Goal: Transaction & Acquisition: Purchase product/service

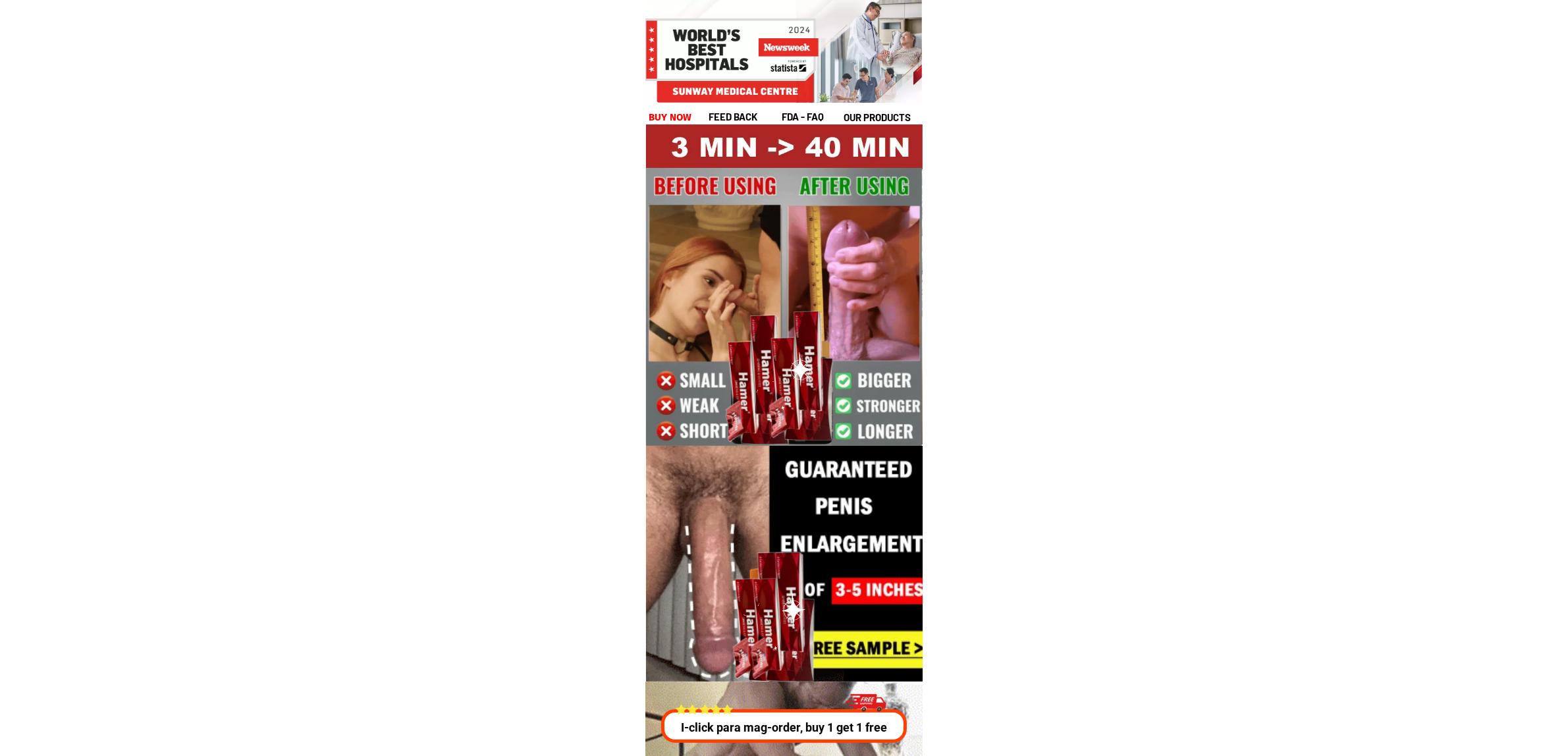
click at [671, 115] on h1 "buy now" at bounding box center [670, 117] width 43 height 15
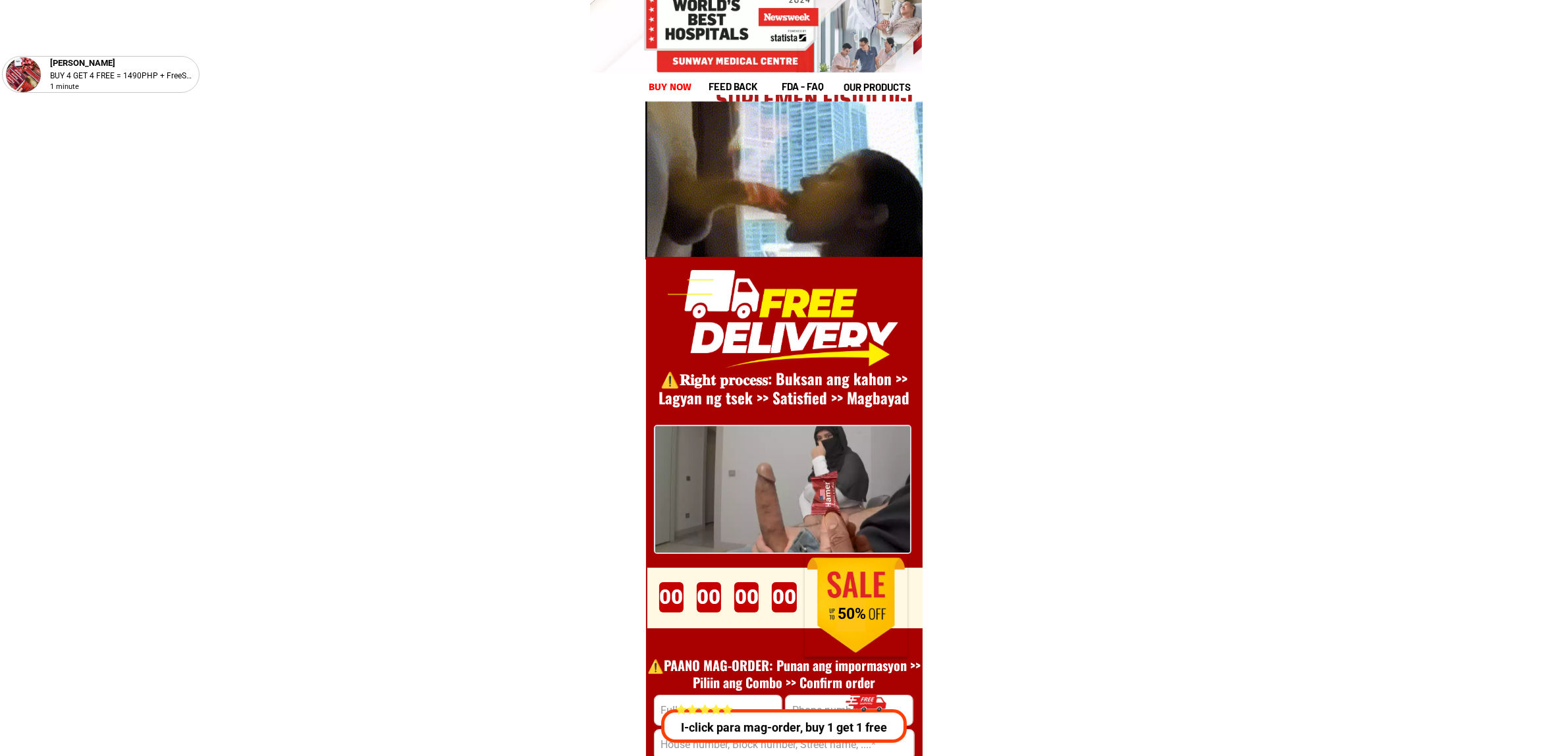
scroll to position [18119, 0]
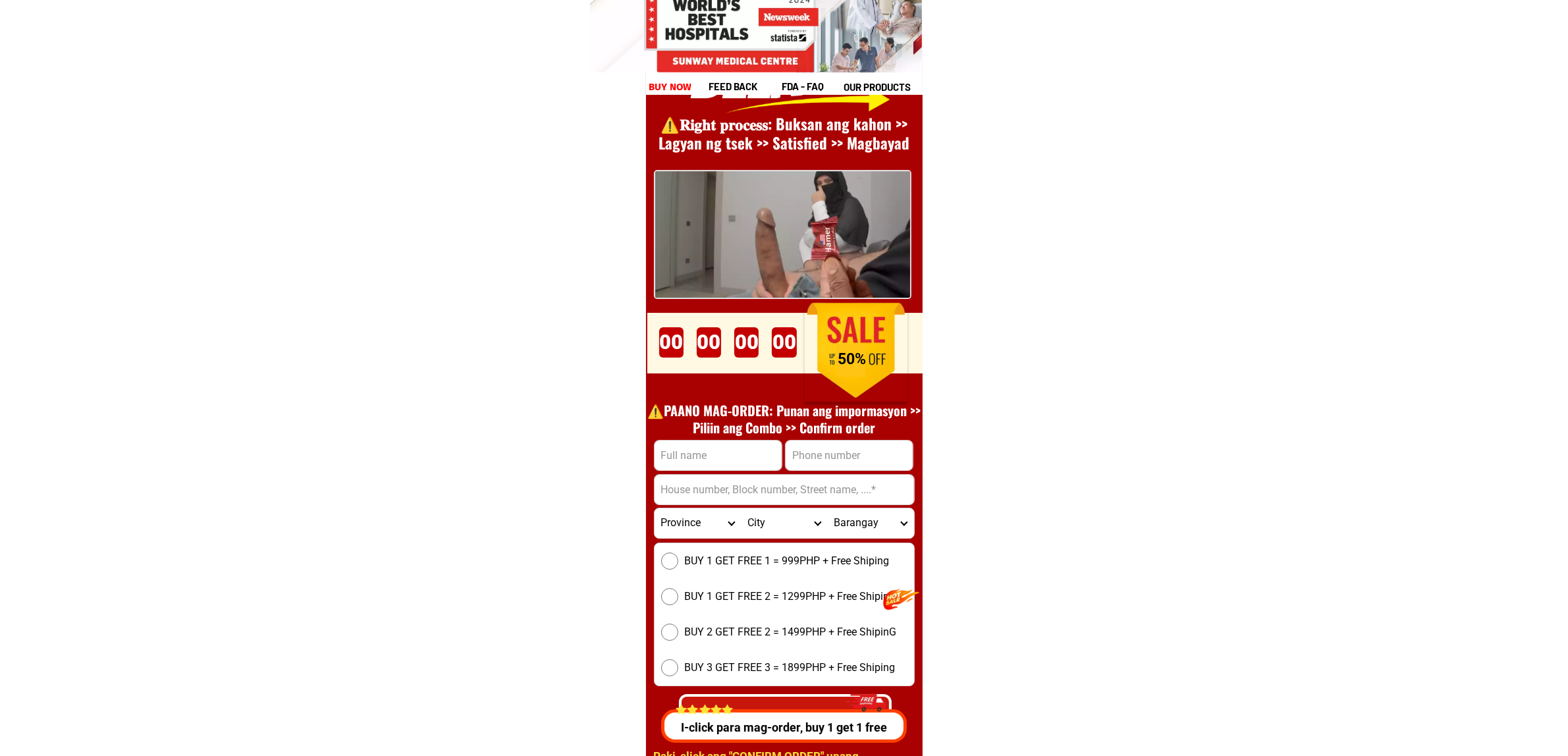
drag, startPoint x: 746, startPoint y: 452, endPoint x: 782, endPoint y: 466, distance: 38.6
click at [746, 452] on input "Input full_name" at bounding box center [718, 455] width 127 height 30
paste input ".[PERSON_NAME]"
type input ".[PERSON_NAME]"
drag, startPoint x: 873, startPoint y: 439, endPoint x: 878, endPoint y: 446, distance: 8.6
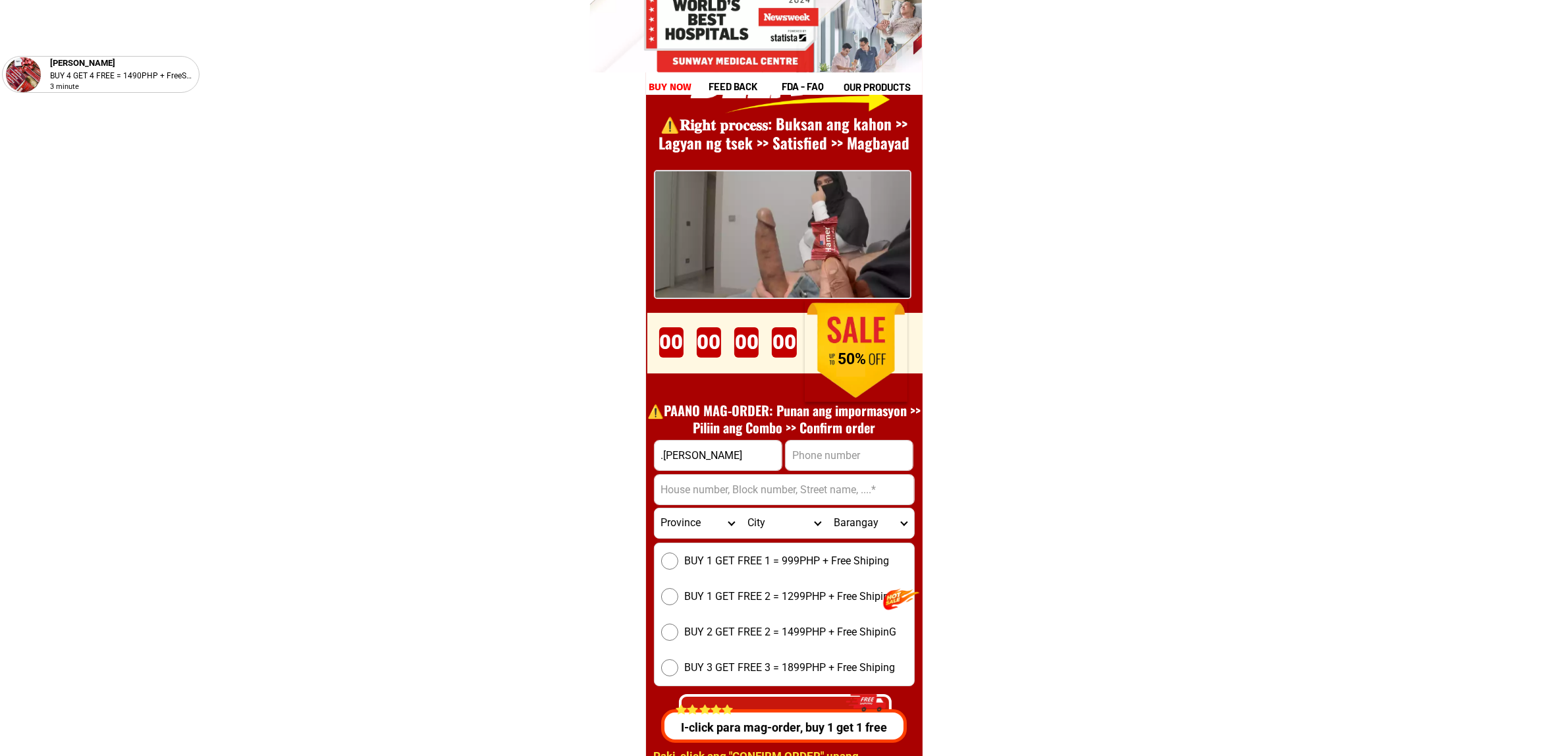
click at [873, 440] on input "Input phone_number" at bounding box center [849, 455] width 127 height 30
paste input "09383726719"
type input "09383726719"
click at [711, 496] on input "Input address" at bounding box center [784, 489] width 259 height 30
paste input "142. [PERSON_NAME] est ging bayan [GEOGRAPHIC_DATA][PERSON_NAME]"
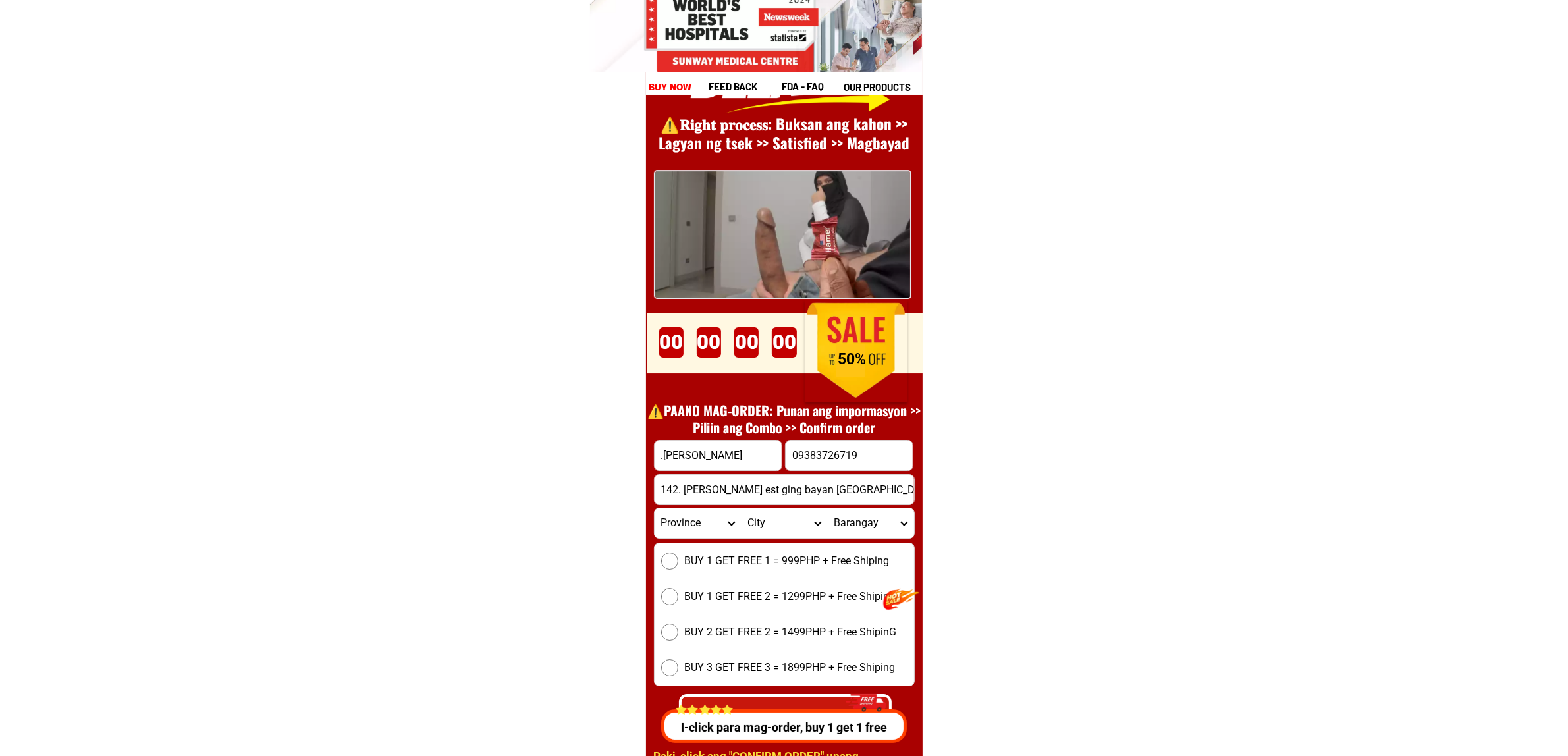
type input "142. [PERSON_NAME] est ging bayan [GEOGRAPHIC_DATA][PERSON_NAME]"
click at [708, 520] on select "Province [GEOGRAPHIC_DATA] [GEOGRAPHIC_DATA][PERSON_NAME][GEOGRAPHIC_DATA][GEOG…" at bounding box center [698, 522] width 86 height 30
select select "63_993"
click at [655, 508] on select "Province [GEOGRAPHIC_DATA] [GEOGRAPHIC_DATA][PERSON_NAME][GEOGRAPHIC_DATA][GEOG…" at bounding box center [698, 522] width 86 height 30
click at [788, 526] on select "City Angono Antipolo-city [GEOGRAPHIC_DATA] [GEOGRAPHIC_DATA] [GEOGRAPHIC_DATA]…" at bounding box center [784, 522] width 86 height 30
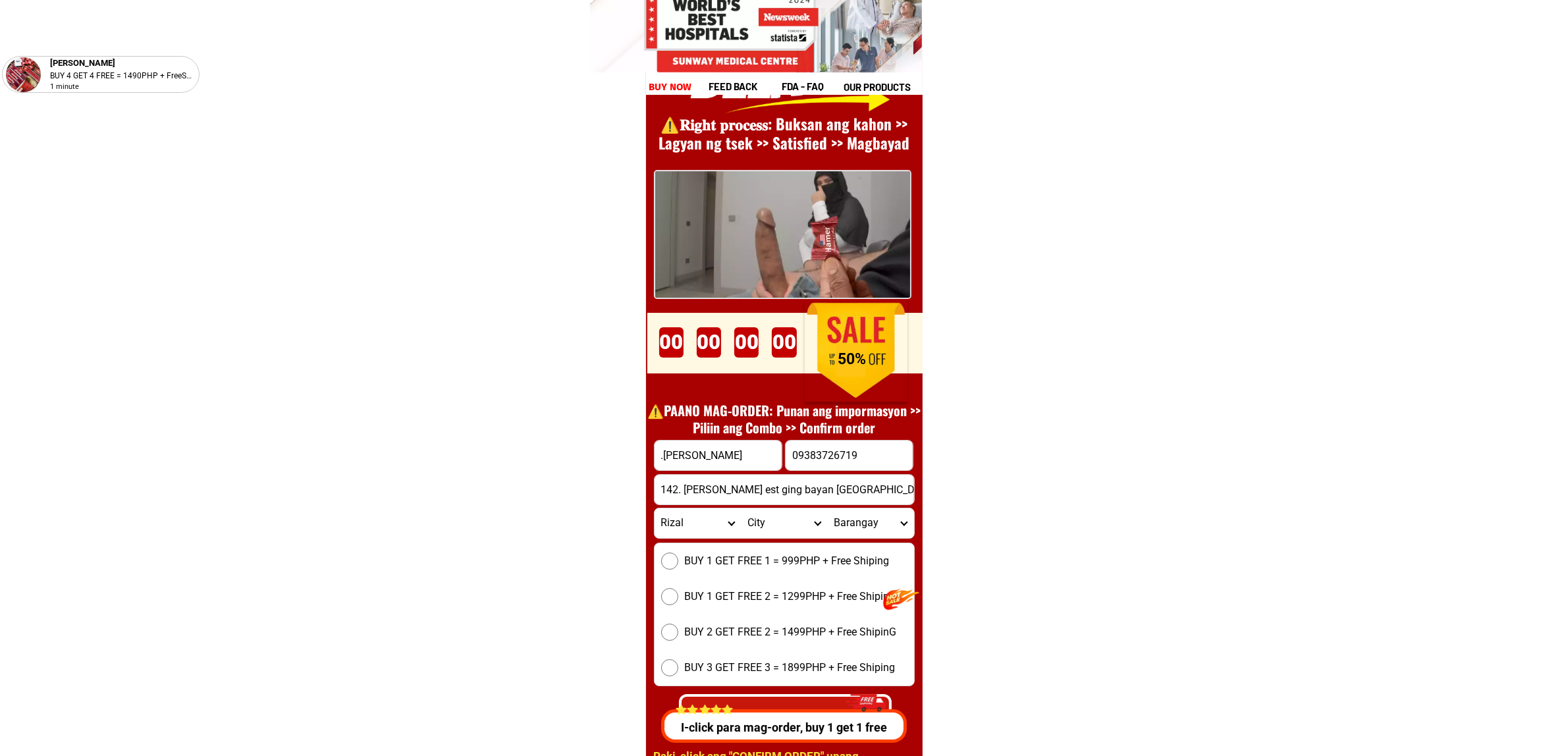
click at [784, 524] on select "City Angono Antipolo-city [GEOGRAPHIC_DATA] [GEOGRAPHIC_DATA] [GEOGRAPHIC_DATA]…" at bounding box center [784, 522] width 86 height 30
select select "63_993257"
click at [741, 508] on select "City Angono Antipolo-city [GEOGRAPHIC_DATA] [GEOGRAPHIC_DATA] [GEOGRAPHIC_DATA]…" at bounding box center [784, 522] width 86 height 30
click at [846, 525] on select "[GEOGRAPHIC_DATA] i Ampid ii Banaba [PERSON_NAME] bayan 1 [PERSON_NAME] bayan 2…" at bounding box center [870, 522] width 86 height 30
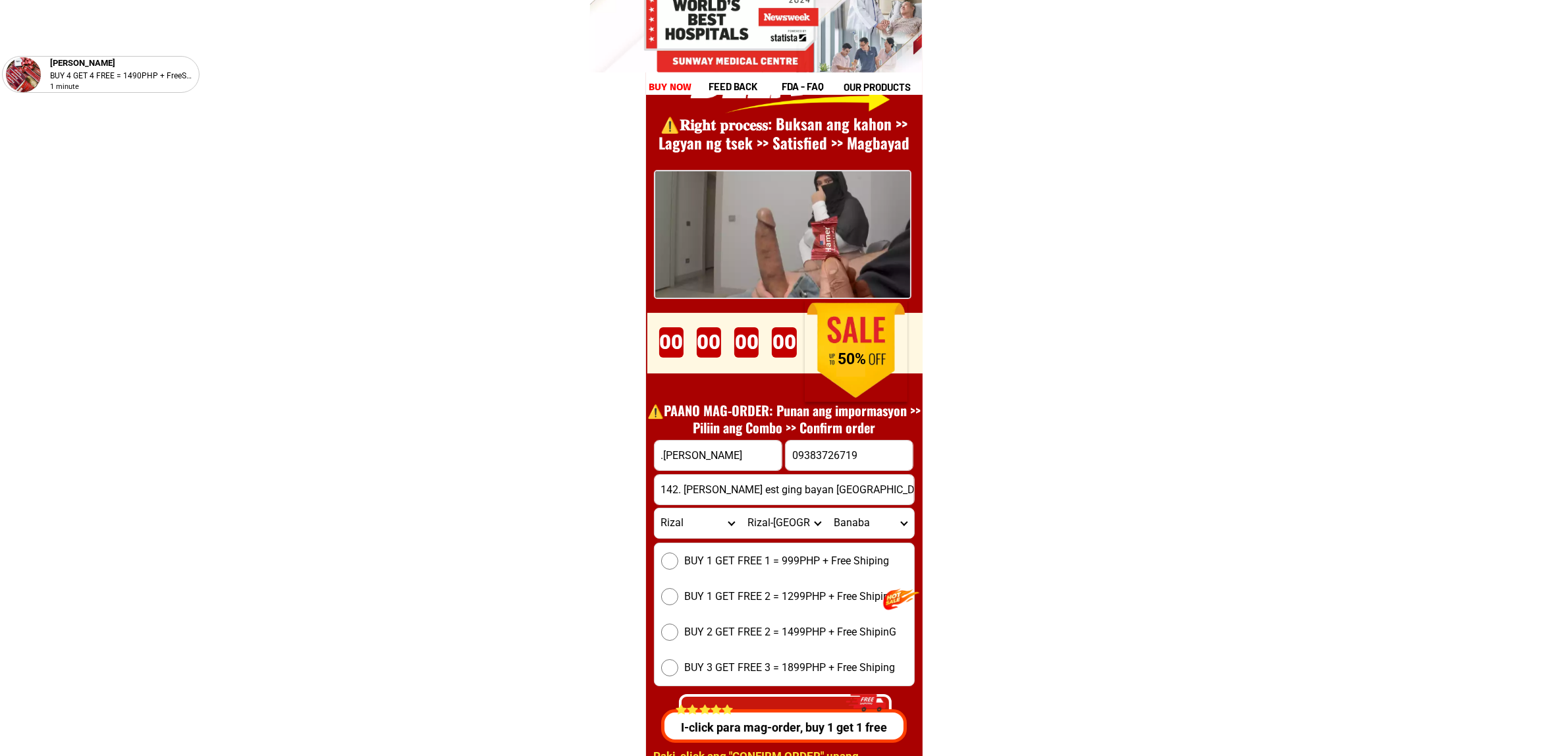
click at [846, 525] on select "[GEOGRAPHIC_DATA] i Ampid ii Banaba [PERSON_NAME] bayan 1 [PERSON_NAME] bayan 2…" at bounding box center [870, 522] width 86 height 30
select select "63_9932571783"
click at [850, 514] on select "[GEOGRAPHIC_DATA] i Ampid ii Banaba [PERSON_NAME] bayan 1 [PERSON_NAME] bayan 2…" at bounding box center [870, 522] width 86 height 30
